Goal: Task Accomplishment & Management: Complete application form

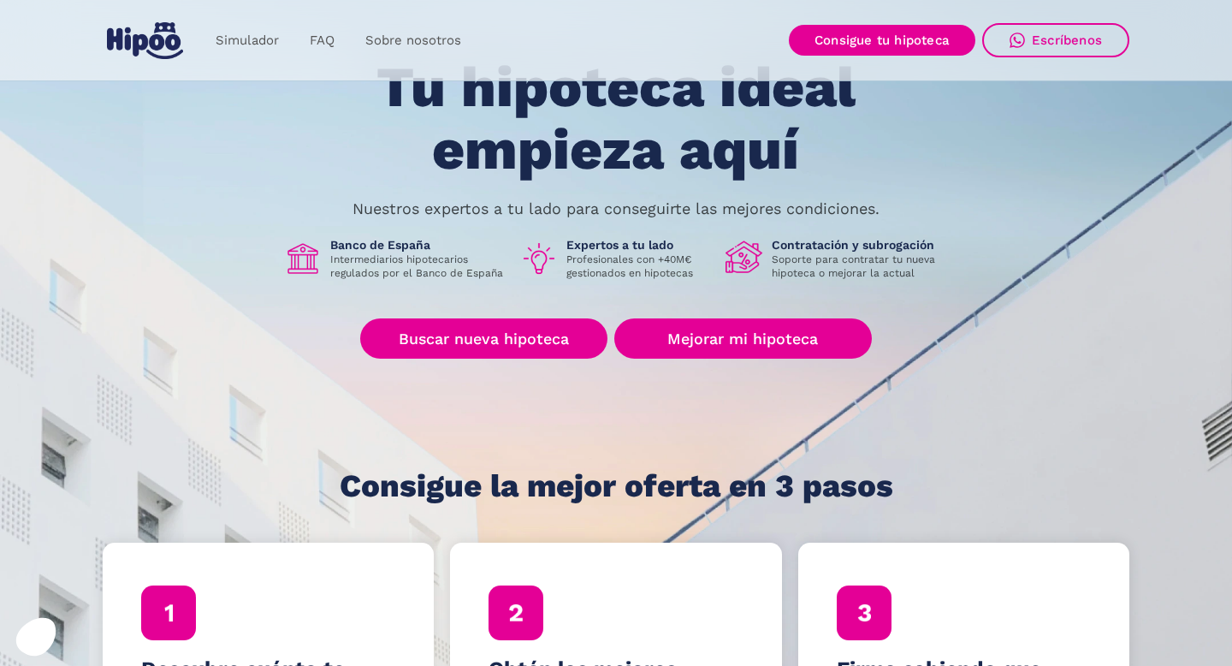
scroll to position [107, 0]
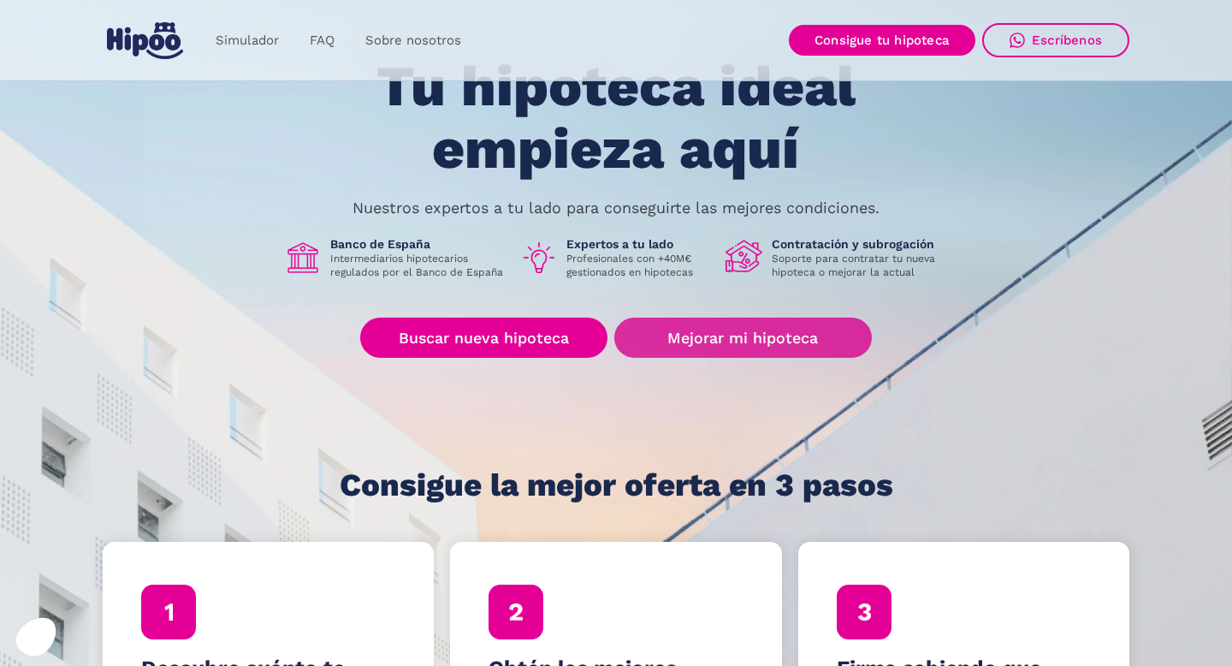
click at [770, 340] on link "Mejorar mi hipoteca" at bounding box center [743, 337] width 258 height 40
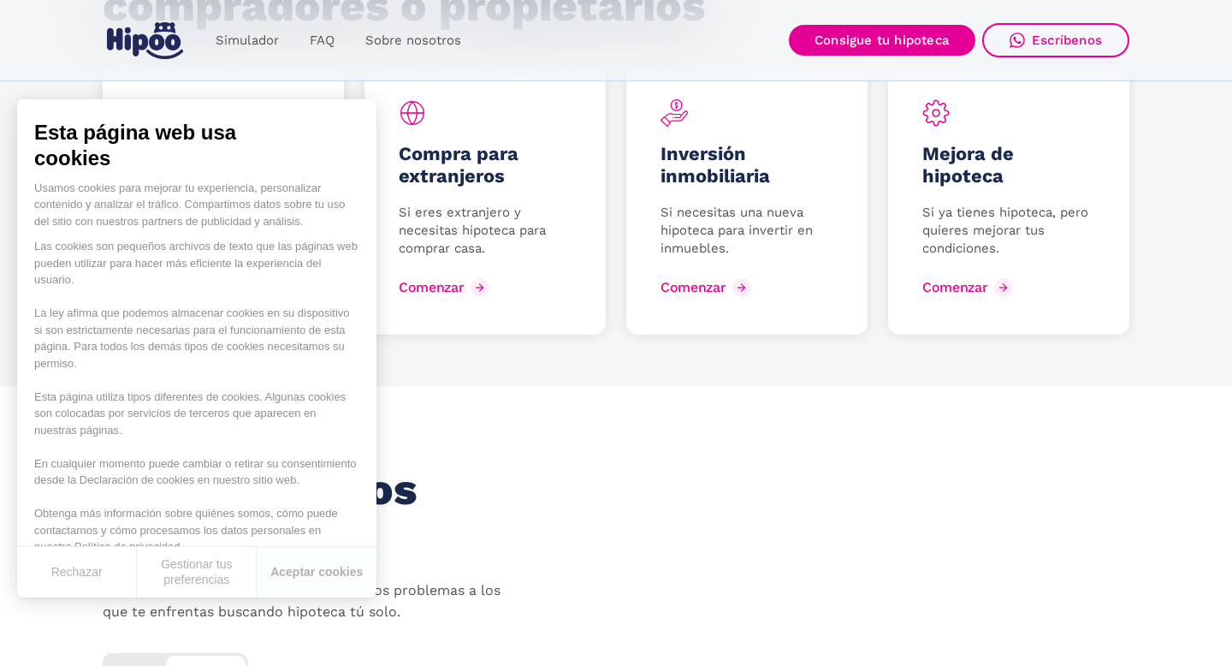
scroll to position [2399, 0]
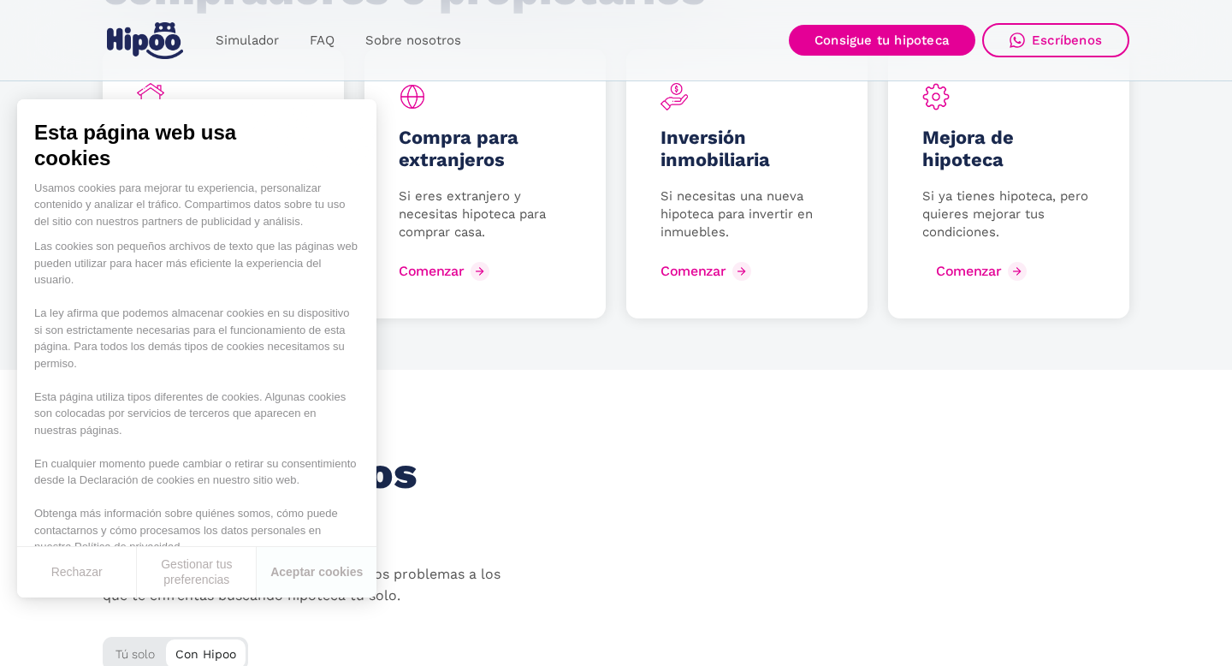
click at [958, 268] on div "Comenzar" at bounding box center [968, 271] width 65 height 16
